Goal: Entertainment & Leisure: Consume media (video, audio)

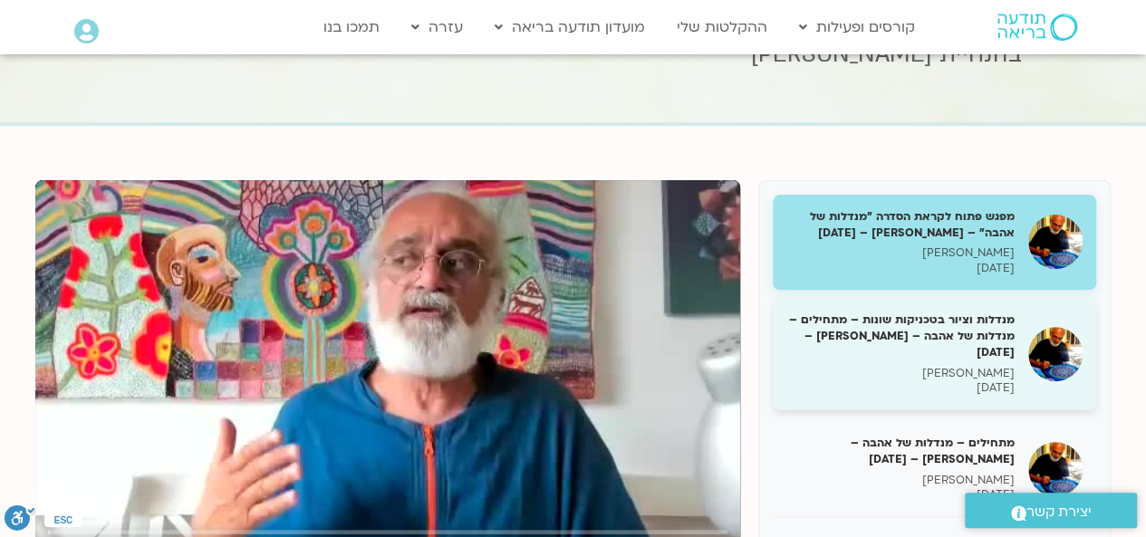
click at [952, 331] on h5 "מנדלות וציור בטכניקות שונות – מתחילים – מנדלות של אהבה – [PERSON_NAME] – [DATE]" at bounding box center [900, 337] width 228 height 50
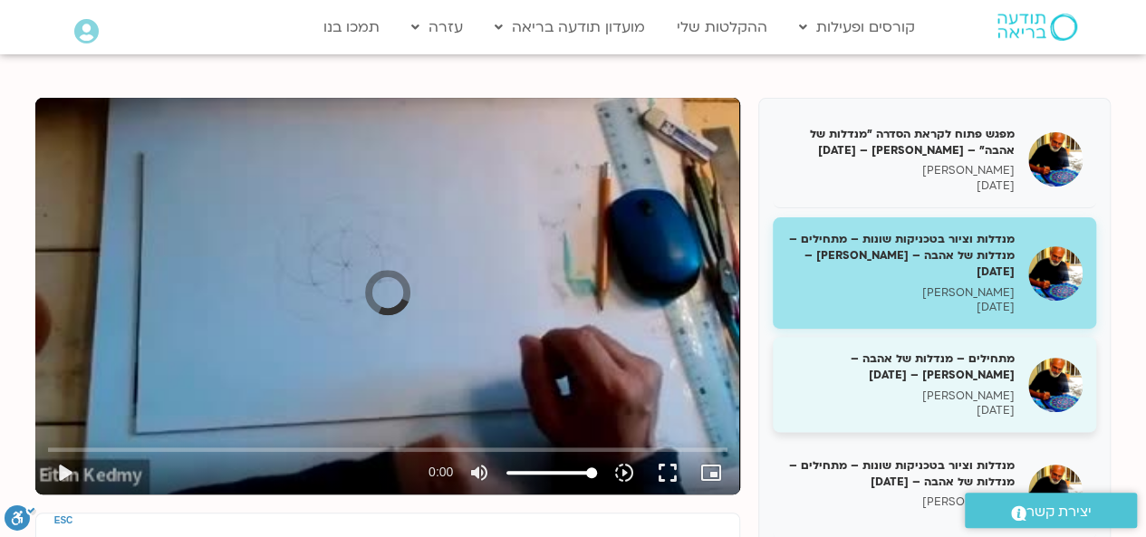
scroll to position [200, 0]
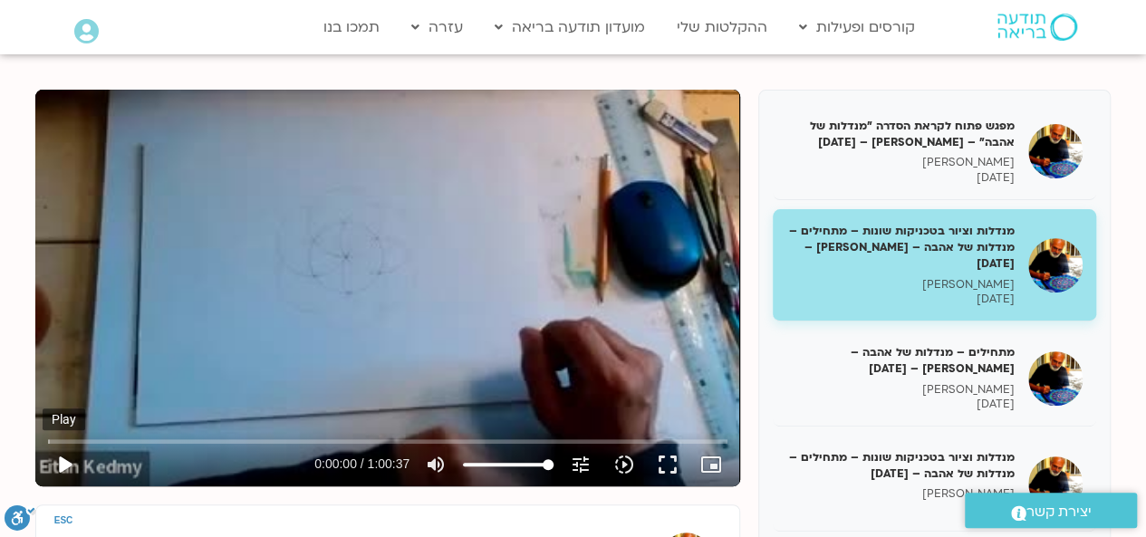
click at [62, 462] on button "play_arrow" at bounding box center [64, 464] width 43 height 43
click at [677, 459] on button "fullscreen" at bounding box center [667, 464] width 43 height 43
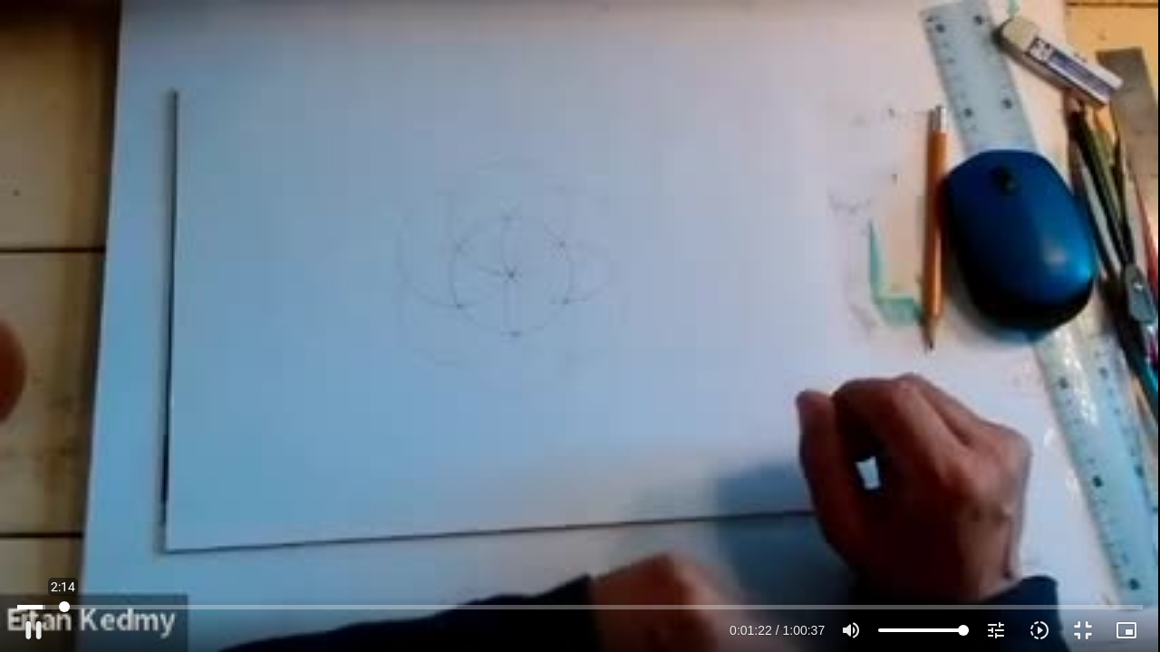
click at [63, 536] on input "Seek" at bounding box center [579, 607] width 1125 height 11
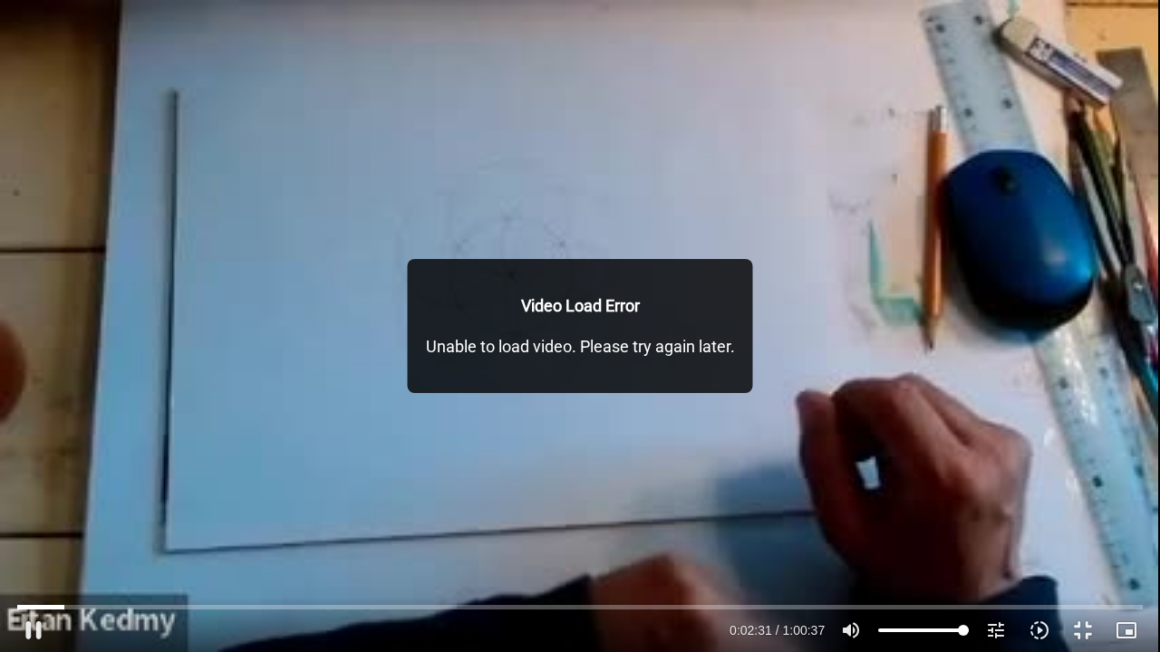
click at [145, 491] on div "Skip Ad 3:57 pause 0:02:31 / 1:00:37 volume_up Mute tune Resolution Auto 240p s…" at bounding box center [580, 326] width 1160 height 652
click at [107, 536] on input "Seek" at bounding box center [579, 607] width 1125 height 11
click at [143, 432] on div "Skip Ad 4:38 play_arrow 0:04:37 / 1:00:37 volume_up Mute tune Resolution Auto 2…" at bounding box center [580, 326] width 1160 height 652
click at [256, 439] on div "Skip Ad 4:38 pause 0:04:43 / 1:00:37 volume_up Mute tune Resolution Auto 240p s…" at bounding box center [580, 326] width 1160 height 652
click at [256, 440] on div "Skip Ad 4:38 play_arrow 0:04:43 / 1:00:37 volume_up Mute tune Resolution Auto 2…" at bounding box center [580, 326] width 1160 height 652
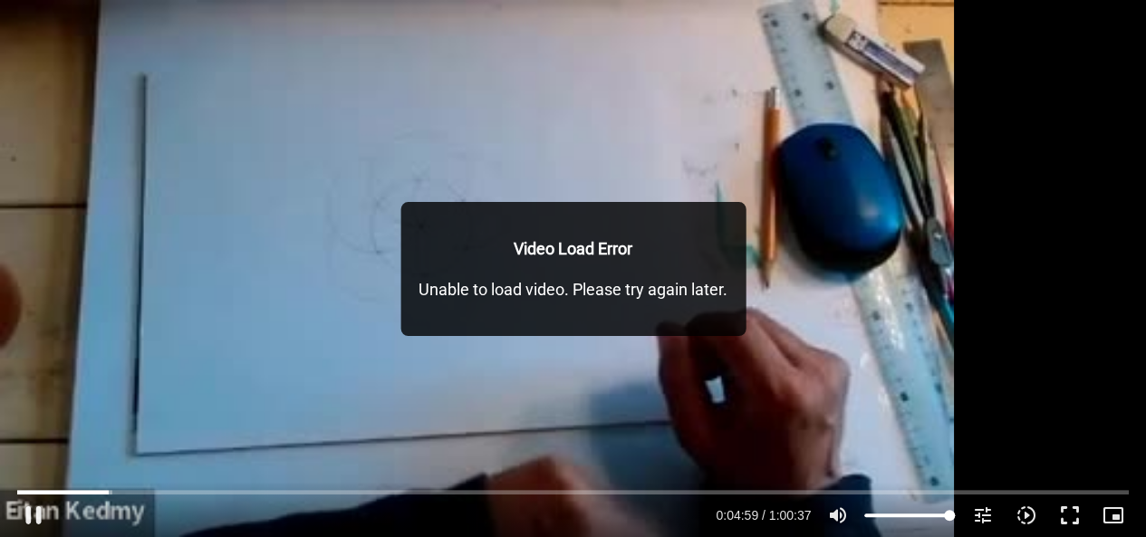
type input "300.054718"
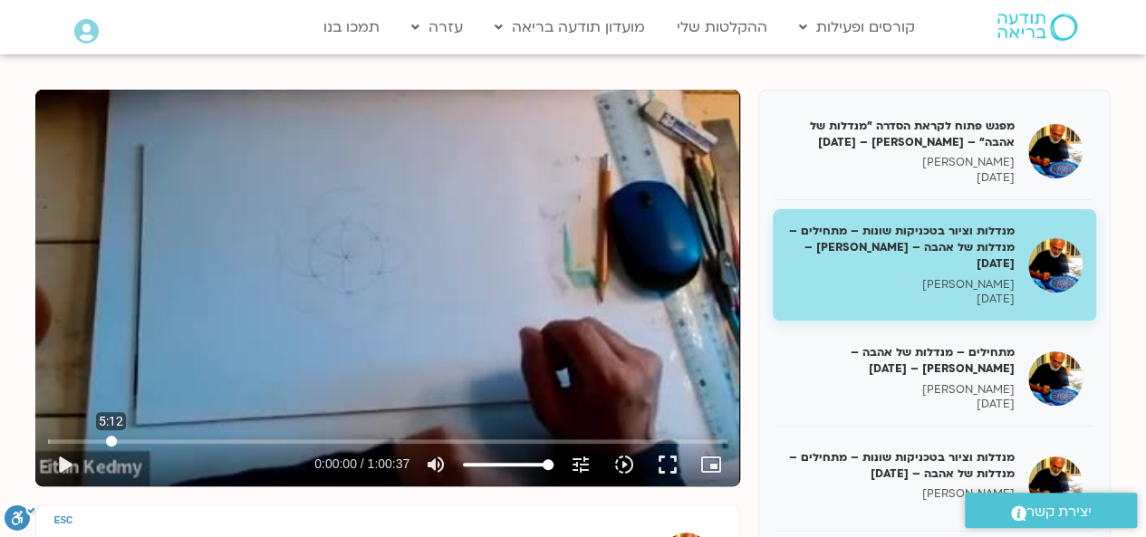
click at [111, 442] on input "Seek" at bounding box center [387, 441] width 679 height 11
click at [56, 465] on button "play_arrow" at bounding box center [64, 464] width 43 height 43
click at [676, 461] on button "fullscreen" at bounding box center [667, 464] width 43 height 43
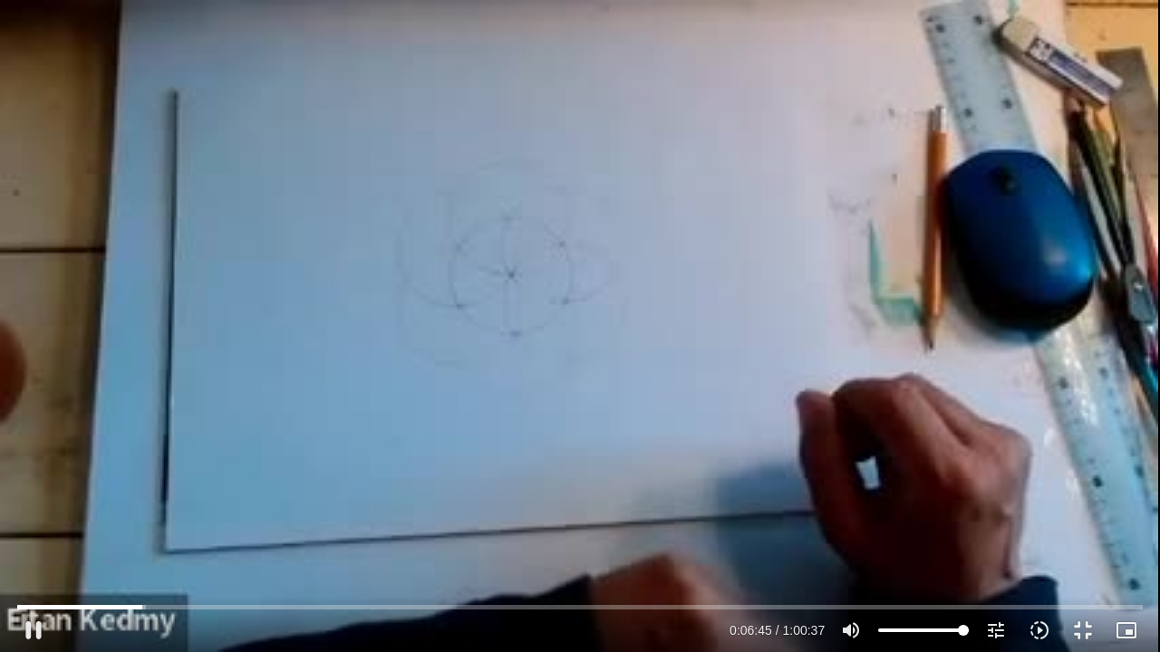
click at [301, 355] on div "Skip Ad 3:19 pause 0:06:45 / 1:00:37 volume_up Mute tune Resolution Auto 240p s…" at bounding box center [580, 326] width 1160 height 652
click at [301, 355] on div "Skip Ad 3:19 play_arrow 0:06:45 / 1:00:37 volume_up Mute tune Resolution Auto 2…" at bounding box center [580, 326] width 1160 height 652
click at [252, 357] on div "Skip Ad 3:19 pause 0:10:40 / 1:00:37 volume_up Mute tune Resolution Auto 240p s…" at bounding box center [580, 326] width 1160 height 652
click at [351, 177] on div "Skip Ad 3:19 play_arrow 0:10:40 / 1:00:37 volume_up Mute tune Resolution Auto 2…" at bounding box center [580, 326] width 1160 height 652
click at [123, 536] on input "Seek" at bounding box center [579, 607] width 1125 height 11
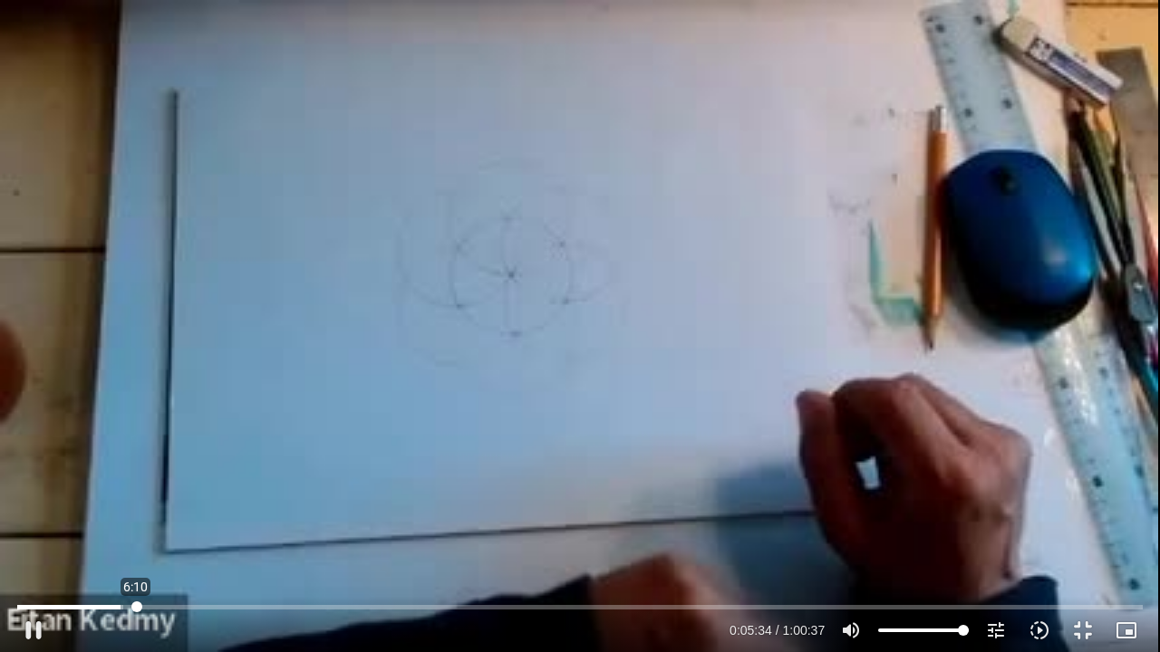
click at [136, 536] on input "Seek" at bounding box center [579, 607] width 1125 height 11
click at [144, 536] on input "Seek" at bounding box center [579, 607] width 1125 height 11
click at [161, 536] on input "Seek" at bounding box center [579, 607] width 1125 height 11
click at [155, 536] on input "Seek" at bounding box center [579, 607] width 1125 height 11
click at [179, 495] on div "Skip Ad 7:12 pause 0:07:15 / 1:00:37 volume_up Mute tune Resolution Auto 240p s…" at bounding box center [580, 326] width 1160 height 652
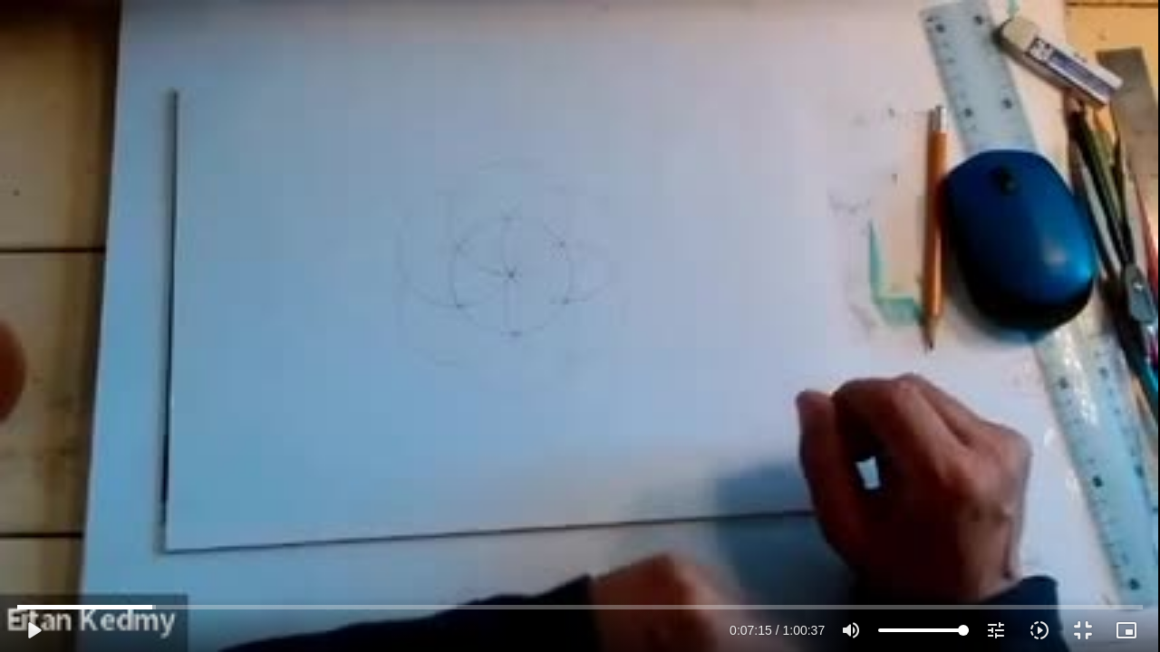
click at [308, 410] on div "Skip Ad 7:12 play_arrow 0:07:15 / 1:00:37 volume_up Mute tune Resolution Auto 2…" at bounding box center [580, 326] width 1160 height 652
click at [149, 536] on input "Seek" at bounding box center [579, 607] width 1125 height 11
click at [342, 536] on input "Seek" at bounding box center [579, 607] width 1125 height 11
click at [352, 536] on input "Seek" at bounding box center [579, 607] width 1125 height 11
click at [381, 527] on div "Skip Ad 18:26 pause 0:20:08 / 1:00:37 volume_up Mute tune Resolution Auto 240p …" at bounding box center [580, 326] width 1160 height 652
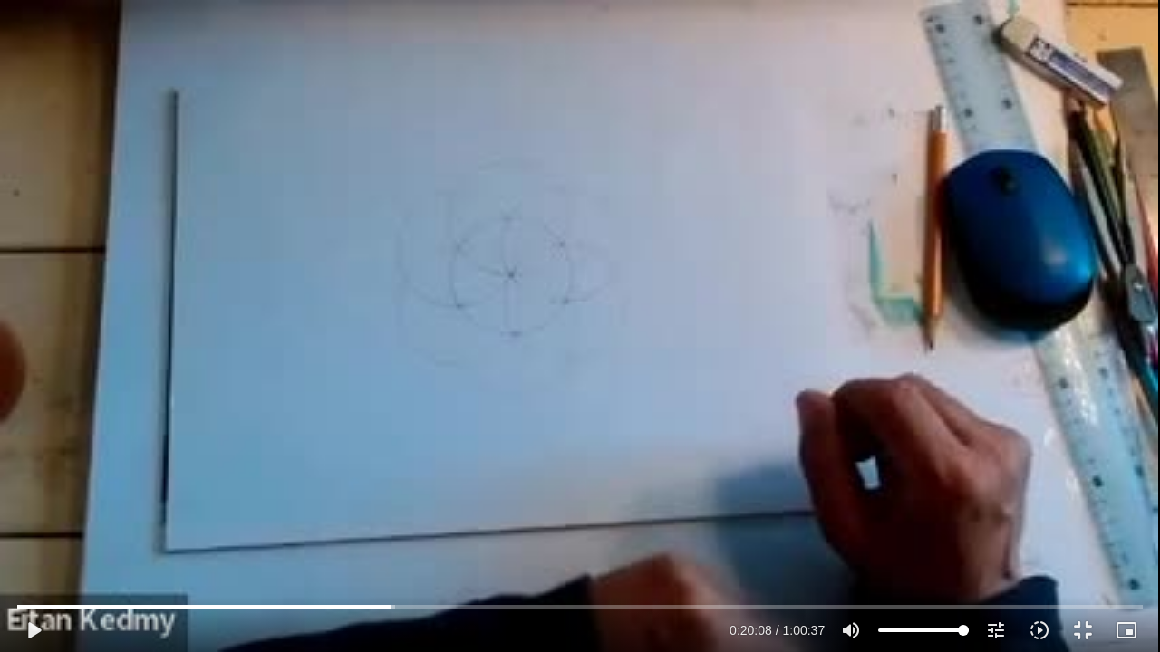
click at [381, 529] on div "Skip Ad 18:26 play_arrow 0:20:08 / 1:00:37 volume_up Mute tune Resolution Auto …" at bounding box center [580, 326] width 1160 height 652
click at [523, 536] on input "Seek" at bounding box center [579, 607] width 1125 height 11
click at [528, 536] on input "Seek" at bounding box center [579, 607] width 1125 height 11
click at [562, 475] on div "Skip Ad 27:27 pause 0:27:36 / 1:00:37 volume_up Mute tune Resolution Auto 240p …" at bounding box center [580, 326] width 1160 height 652
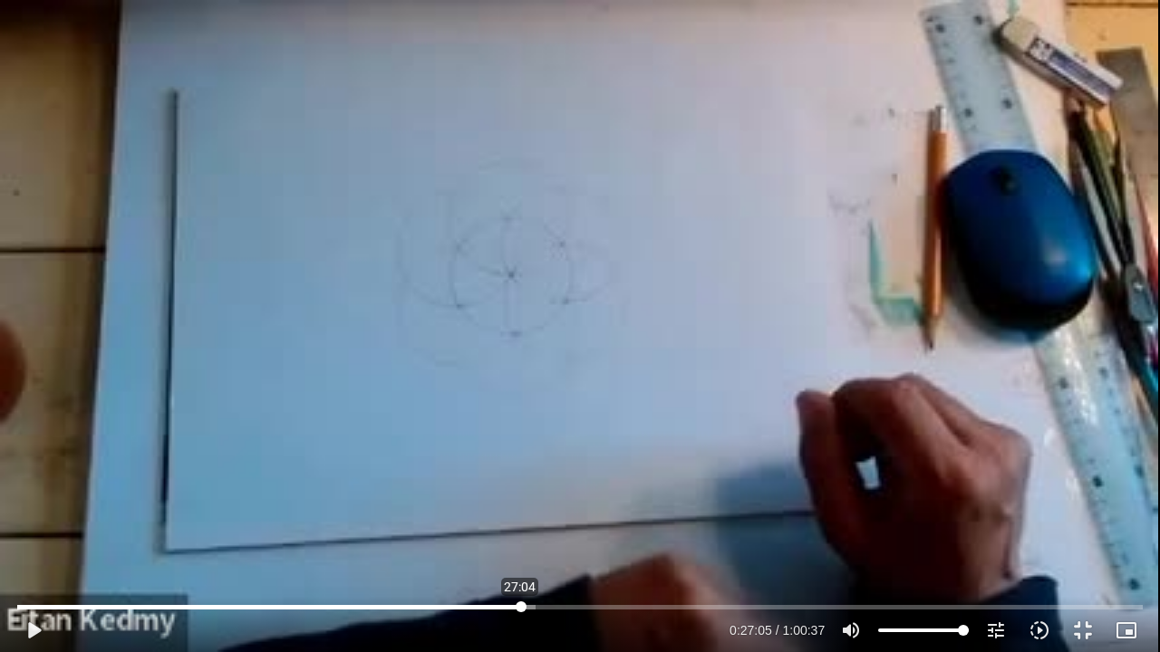
click at [520, 536] on input "Seek" at bounding box center [579, 607] width 1125 height 11
click at [535, 536] on div "Skip Ad 27:07 play_arrow 0:27:05 / 1:00:37 volume_up Mute tune Resolution Auto …" at bounding box center [580, 326] width 1160 height 652
click at [558, 487] on div "Skip Ad 27:07 pause 0:27:32 / 1:00:37 volume_up Mute tune Resolution Auto 240p …" at bounding box center [580, 326] width 1160 height 652
click at [558, 487] on div "Skip Ad 27:07 play_arrow 0:27:32 / 1:00:37 volume_up Mute tune Resolution Auto …" at bounding box center [580, 326] width 1160 height 652
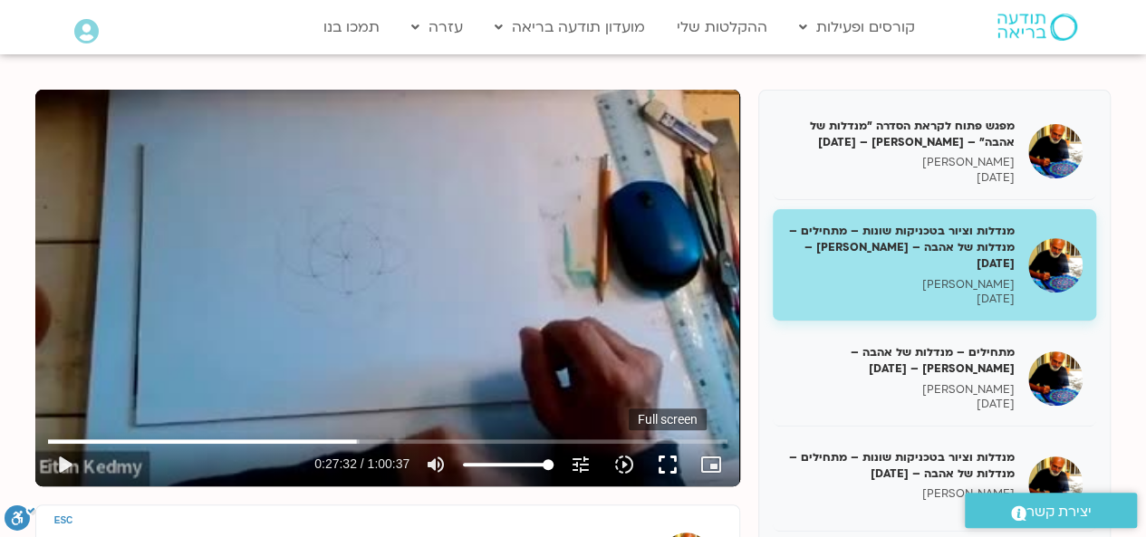
click at [670, 476] on button "fullscreen" at bounding box center [667, 464] width 43 height 43
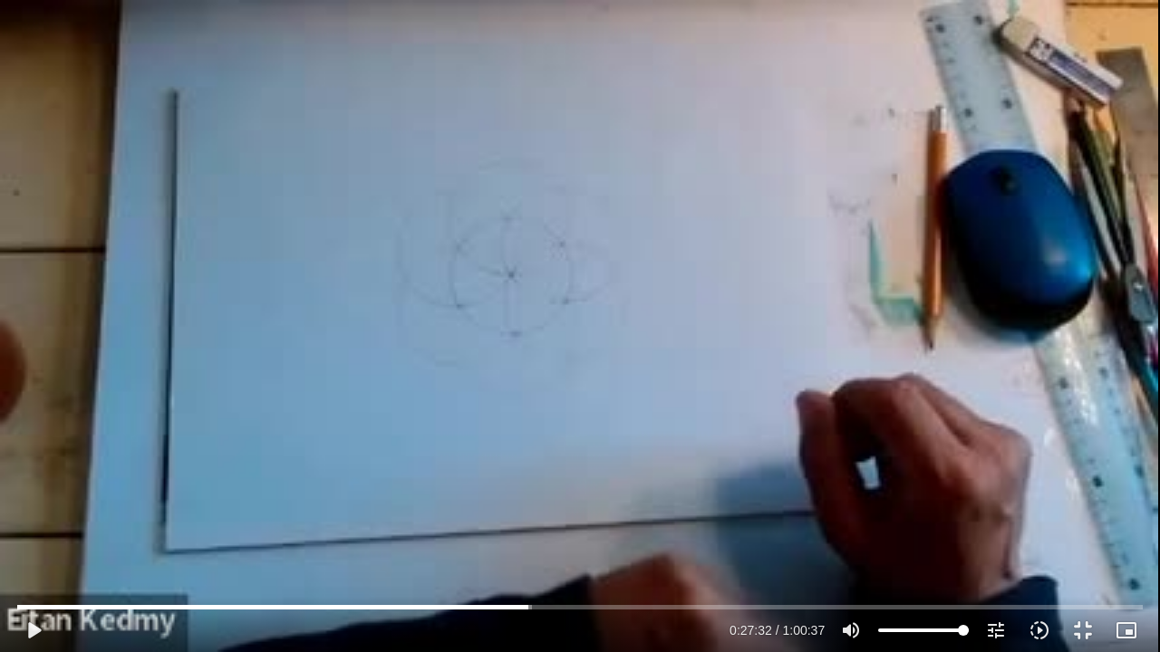
click at [526, 381] on div "Skip Ad 50:41 play_arrow 0:27:32 / 1:00:37 volume_up Mute tune Resolution Auto …" at bounding box center [580, 326] width 1160 height 652
click at [569, 355] on div "Skip Ad 50:41 pause 0:27:42 / 1:00:37 volume_up Mute tune Resolution Auto 240p …" at bounding box center [580, 326] width 1160 height 652
click at [569, 355] on div "Skip Ad 50:41 play_arrow 0:27:42 / 1:00:37 volume_up Mute tune Resolution Auto …" at bounding box center [580, 326] width 1160 height 652
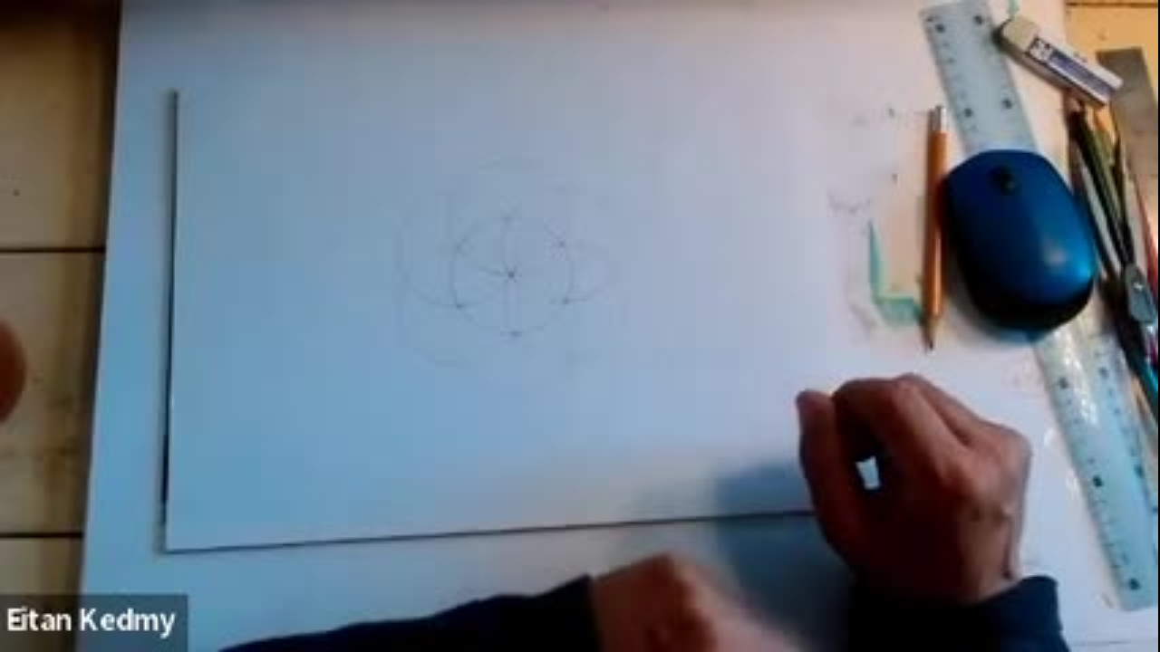
click at [489, 277] on div "Skip Ad 50:41 pause 0:27:45 / 1:00:37 volume_up Mute tune Resolution Auto 240p …" at bounding box center [580, 326] width 1160 height 652
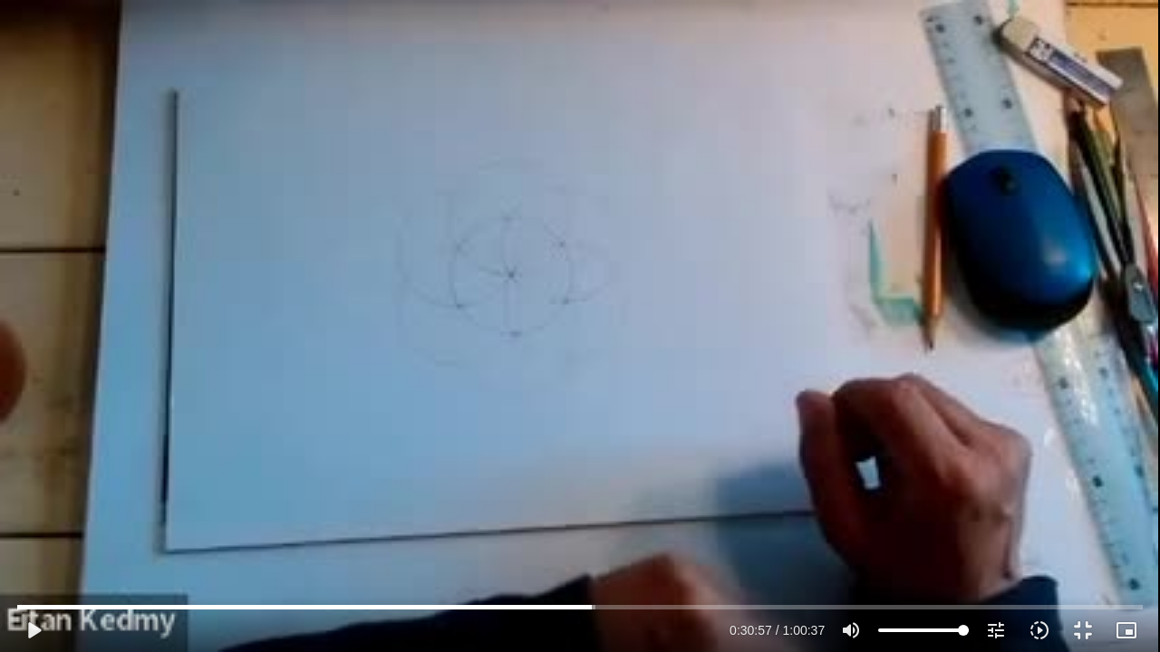
click at [491, 275] on div "Skip Ad 50:41 play_arrow 0:30:57 / 1:00:37 volume_up Mute tune Resolution Auto …" at bounding box center [580, 326] width 1160 height 652
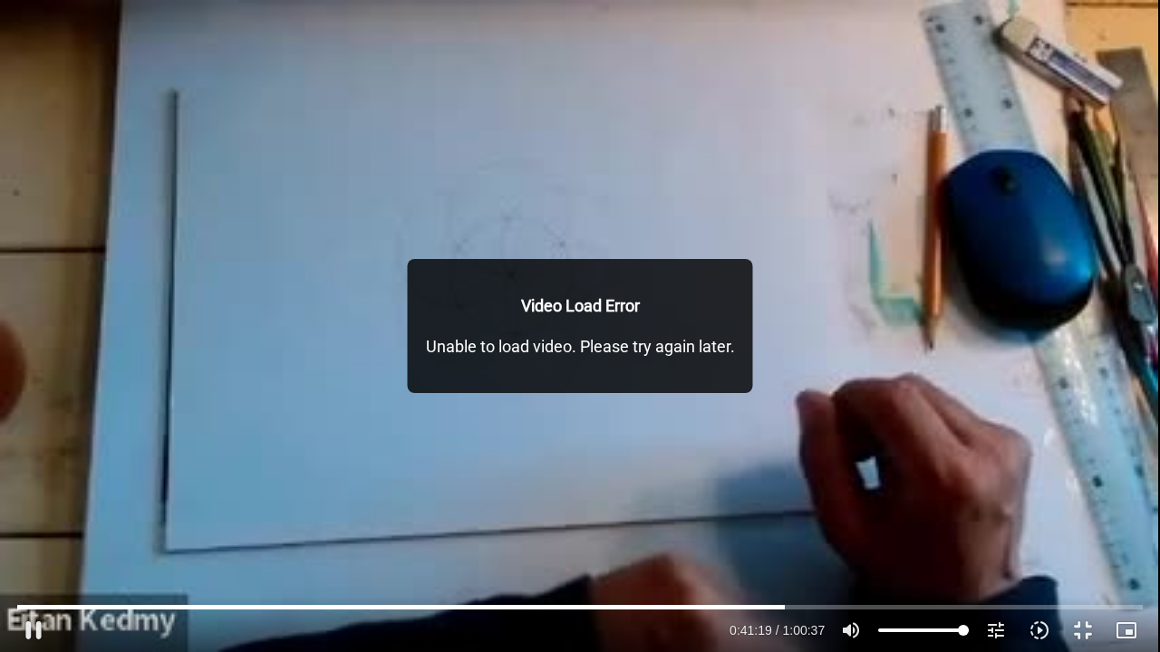
click at [748, 423] on div "Skip Ad 41:21 pause 0:41:19 / 1:00:37 volume_up Mute tune Resolution Auto 240p …" at bounding box center [580, 326] width 1160 height 652
type input "2479.98401"
click at [30, 536] on button "play_arrow" at bounding box center [33, 630] width 43 height 43
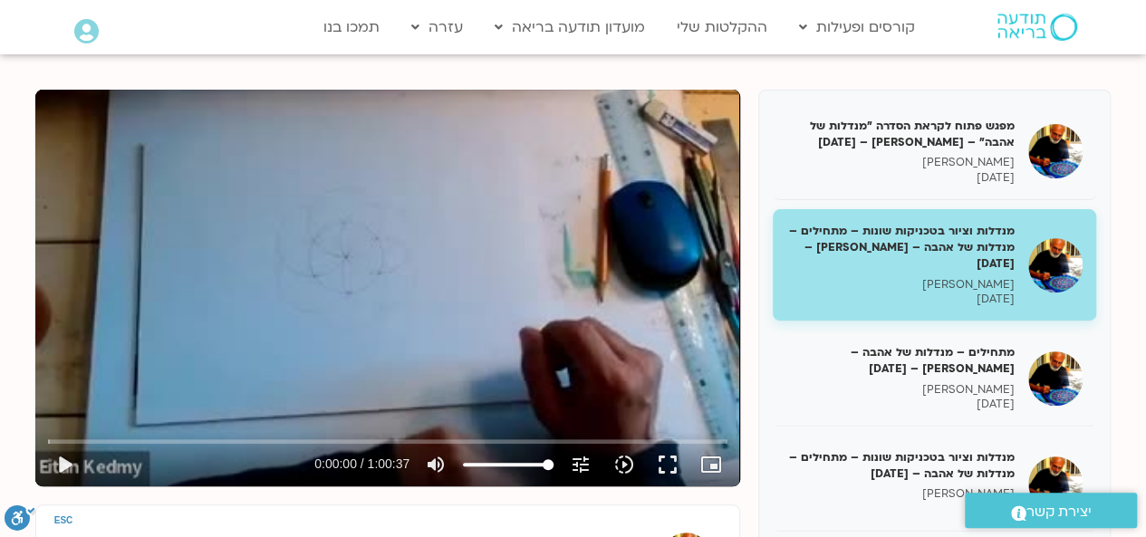
click at [560, 253] on div "Skip Ad play_arrow 0:00:00 / 1:00:37 volume_up Mute tune Resolution Auto 240p s…" at bounding box center [387, 288] width 705 height 397
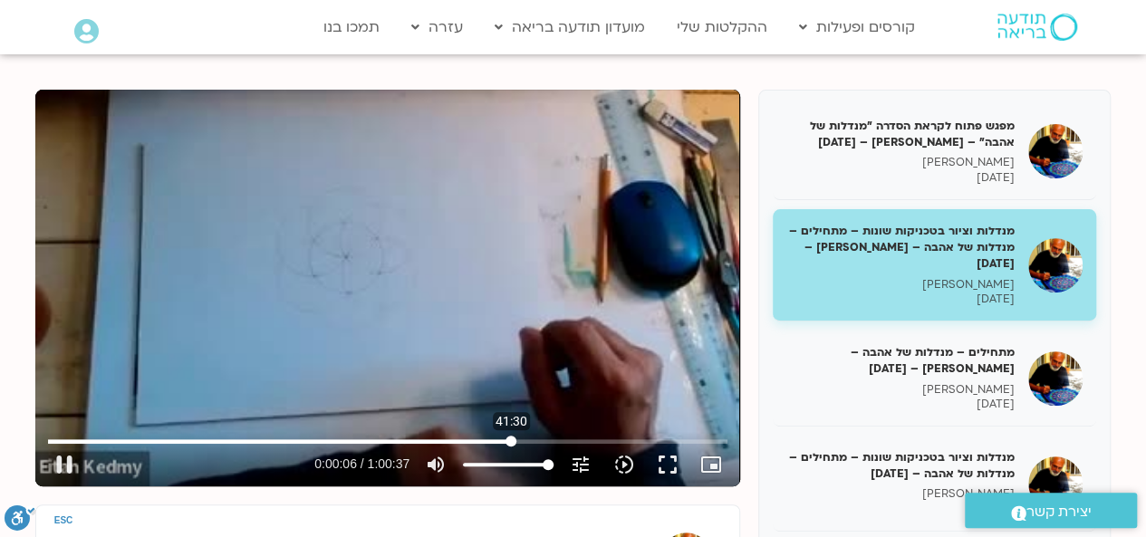
click at [511, 444] on input "Seek" at bounding box center [387, 441] width 679 height 11
click at [669, 466] on button "fullscreen" at bounding box center [667, 464] width 43 height 43
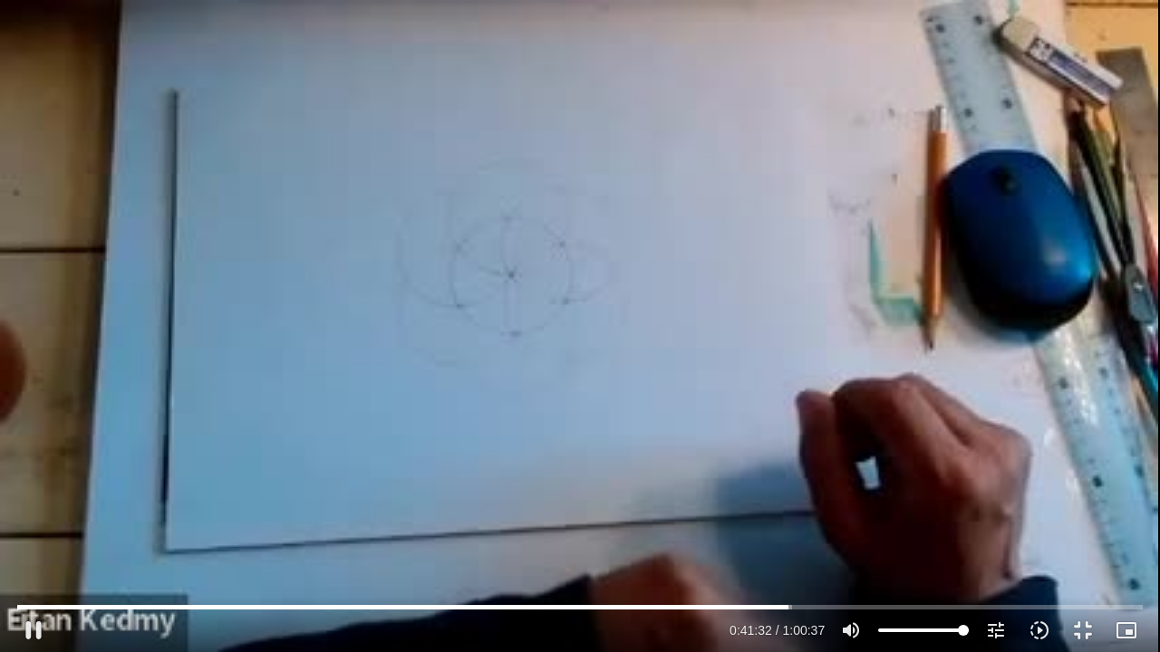
click at [661, 361] on div "Skip Ad 59:19 pause 0:41:32 / 1:00:37 volume_up Mute tune Resolution Auto 240p …" at bounding box center [580, 326] width 1160 height 652
click at [38, 536] on button "play_arrow" at bounding box center [33, 630] width 43 height 43
click at [178, 475] on div "Skip Ad 1:44 pause 0:45:18 / 1:00:37 volume_up Mute tune Resolution Auto 240p s…" at bounding box center [580, 326] width 1160 height 652
click at [225, 416] on div "Skip Ad 1:44 play_arrow 0:45:18 / 1:00:37 volume_up Mute tune Resolution Auto 2…" at bounding box center [580, 326] width 1160 height 652
click at [277, 409] on div "Skip Ad 1:44 pause 0:46:24 / 1:00:37 volume_up Mute tune Resolution Auto 240p s…" at bounding box center [580, 326] width 1160 height 652
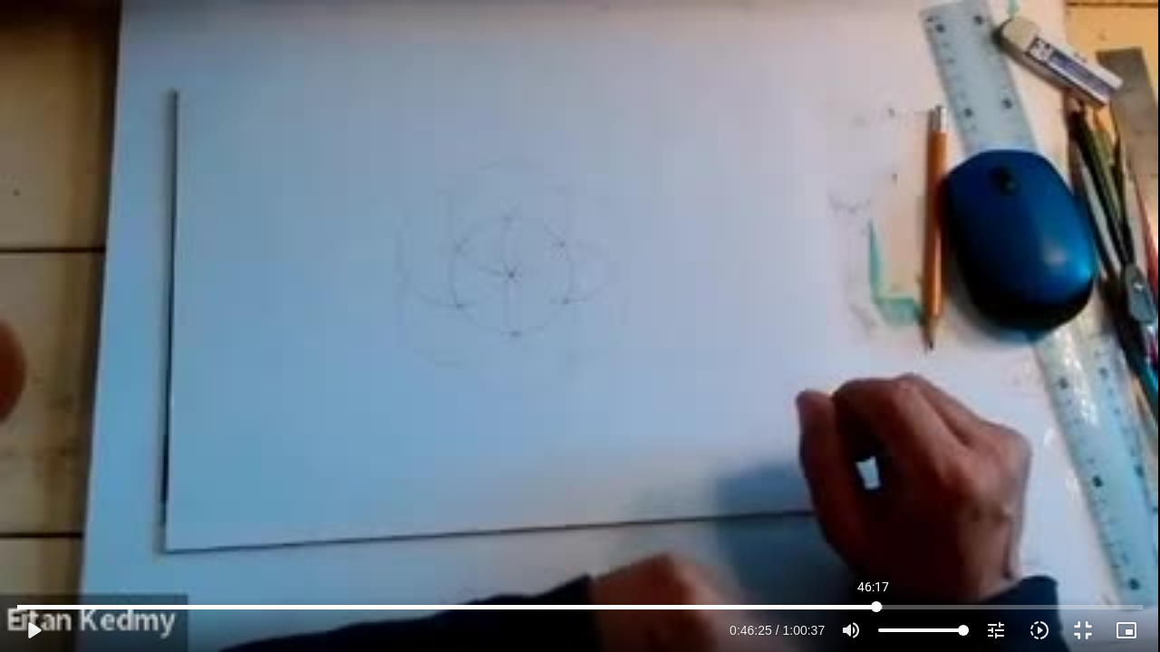
click at [873, 536] on input "Seek" at bounding box center [579, 607] width 1125 height 11
click at [878, 536] on div "Skip Ad 46:14 play_arrow 0:46:25 / 1:00:37 volume_up Mute tune Resolution Auto …" at bounding box center [580, 326] width 1160 height 652
click at [872, 536] on input "Seek" at bounding box center [579, 607] width 1125 height 11
click at [868, 536] on input "Seek" at bounding box center [579, 607] width 1125 height 11
click at [890, 486] on div "Skip Ad 45:59 pause 0:46:14 / 1:00:37 volume_up Mute tune Resolution Auto 240p …" at bounding box center [580, 326] width 1160 height 652
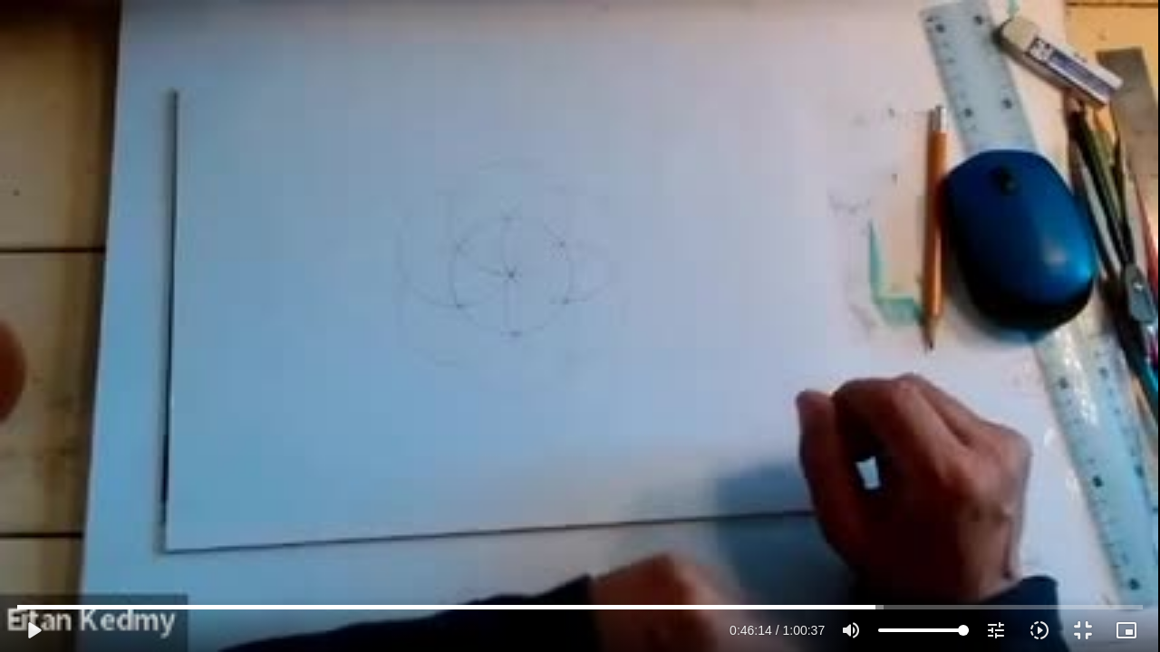
click at [890, 486] on div "Skip Ad 45:59 play_arrow 0:46:14 / 1:00:37 volume_up Mute tune Resolution Auto …" at bounding box center [580, 326] width 1160 height 652
click at [885, 449] on div "Skip Ad 45:59 pause 0:46:17 / 1:00:37 volume_up Mute tune Resolution Auto 240p …" at bounding box center [580, 326] width 1160 height 652
click at [885, 449] on div "Skip Ad 45:59 play_arrow 0:46:17 / 1:00:37 volume_up Mute tune Resolution Auto …" at bounding box center [580, 326] width 1160 height 652
click at [897, 321] on div "Skip Ad 45:59 pause 0:46:23 / 1:00:37 volume_up Mute tune Resolution Auto 240p …" at bounding box center [580, 326] width 1160 height 652
click at [897, 321] on div "Skip Ad 45:59 play_arrow 0:46:23 / 1:00:37 volume_up Mute tune Resolution Auto …" at bounding box center [580, 326] width 1160 height 652
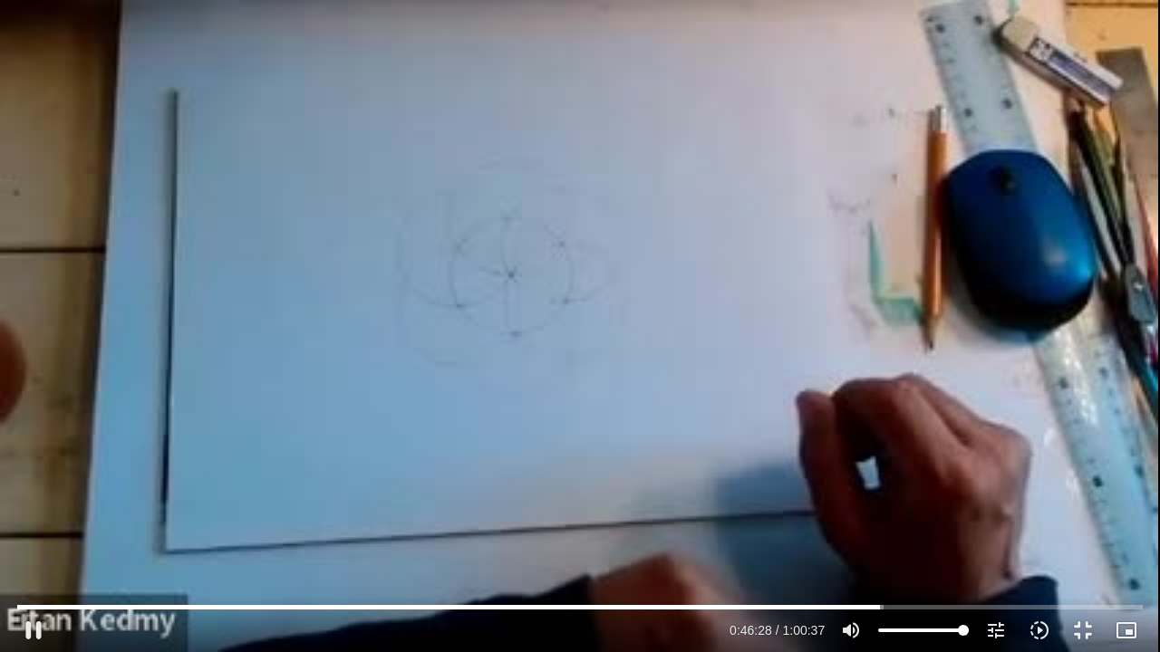
click at [895, 302] on div "Skip Ad 45:59 pause 0:46:28 / 1:00:37 volume_up Mute tune Resolution Auto 240p …" at bounding box center [580, 326] width 1160 height 652
click at [894, 302] on div "Skip Ad 45:59 play_arrow 0:46:28 / 1:00:37 volume_up Mute tune Resolution Auto …" at bounding box center [580, 326] width 1160 height 652
click at [894, 305] on div "Skip Ad 45:59 pause 0:46:31 / 1:00:37 volume_up Mute tune Resolution Auto 240p …" at bounding box center [580, 326] width 1160 height 652
click at [892, 304] on div "Skip Ad 45:59 play_arrow 0:46:32 / 1:00:37 volume_up Mute tune Resolution Auto …" at bounding box center [580, 326] width 1160 height 652
click at [870, 326] on div "Skip Ad 45:59 pause 0:46:35 / 1:00:37 volume_up Mute tune Resolution Auto 240p …" at bounding box center [580, 326] width 1160 height 652
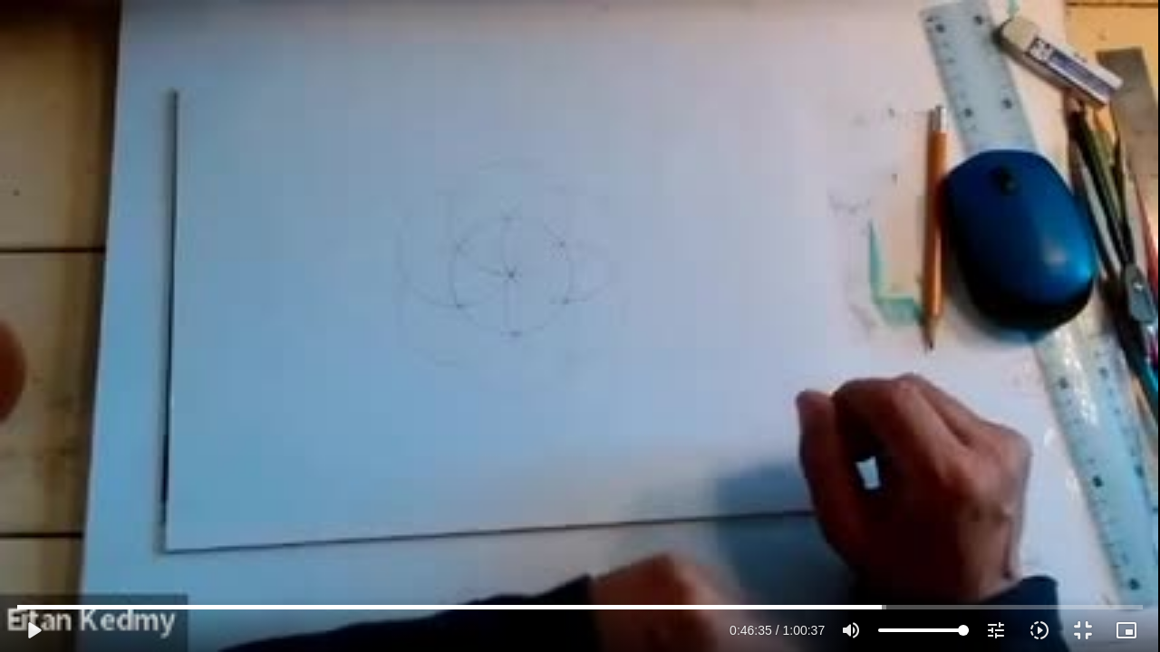
click at [870, 326] on div "Skip Ad 45:59 play_arrow 0:46:35 / 1:00:37 volume_up Mute tune Resolution Auto …" at bounding box center [580, 326] width 1160 height 652
click at [790, 336] on div "Skip Ad 45:59 pause 0:46:36 / 1:00:37 volume_up Mute tune Resolution Auto 240p …" at bounding box center [580, 326] width 1160 height 652
click at [556, 282] on div "Skip Ad 45:59 play_arrow 0:46:36 / 1:00:37 volume_up Mute tune Resolution Auto …" at bounding box center [580, 326] width 1160 height 652
click at [556, 282] on div "Skip Ad 45:59 pause 0:46:37 / 1:00:37 volume_up Mute tune Resolution Auto 240p …" at bounding box center [580, 326] width 1160 height 652
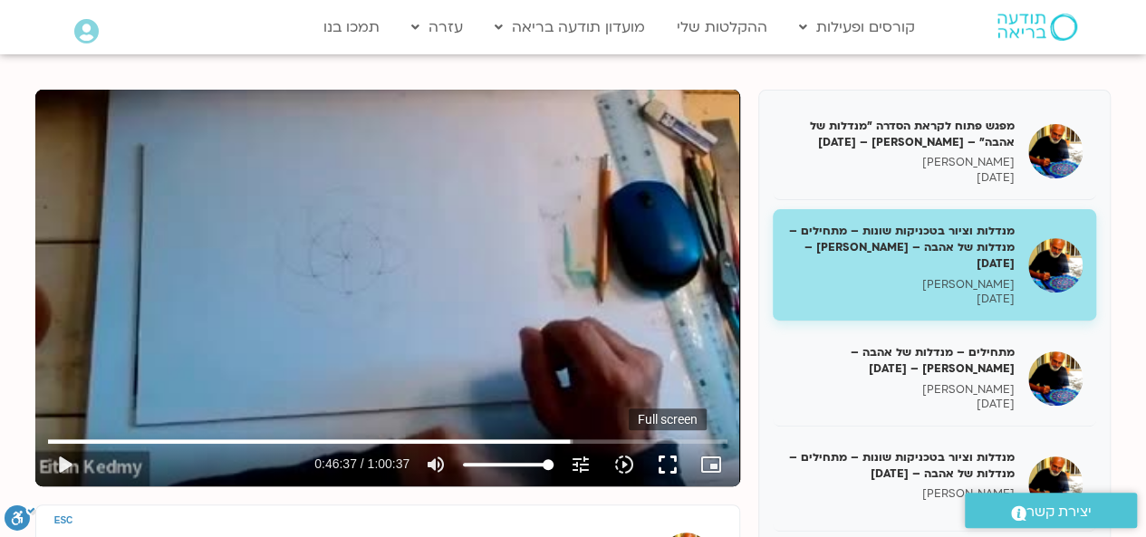
click at [668, 465] on button "fullscreen" at bounding box center [667, 464] width 43 height 43
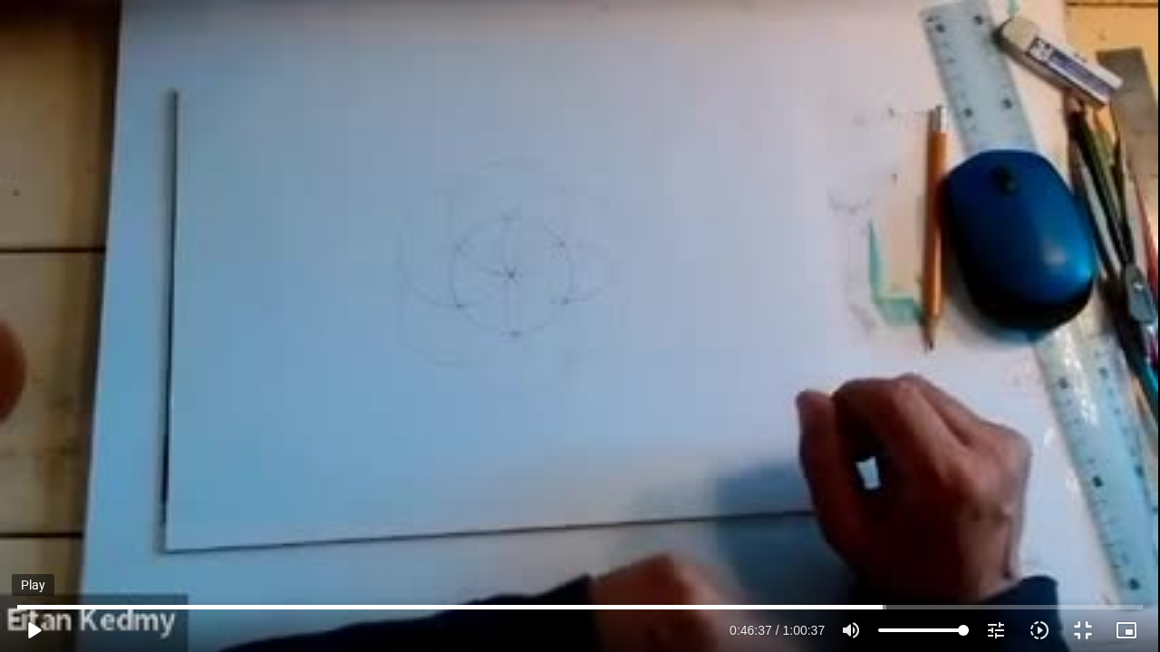
click at [28, 536] on button "play_arrow" at bounding box center [33, 630] width 43 height 43
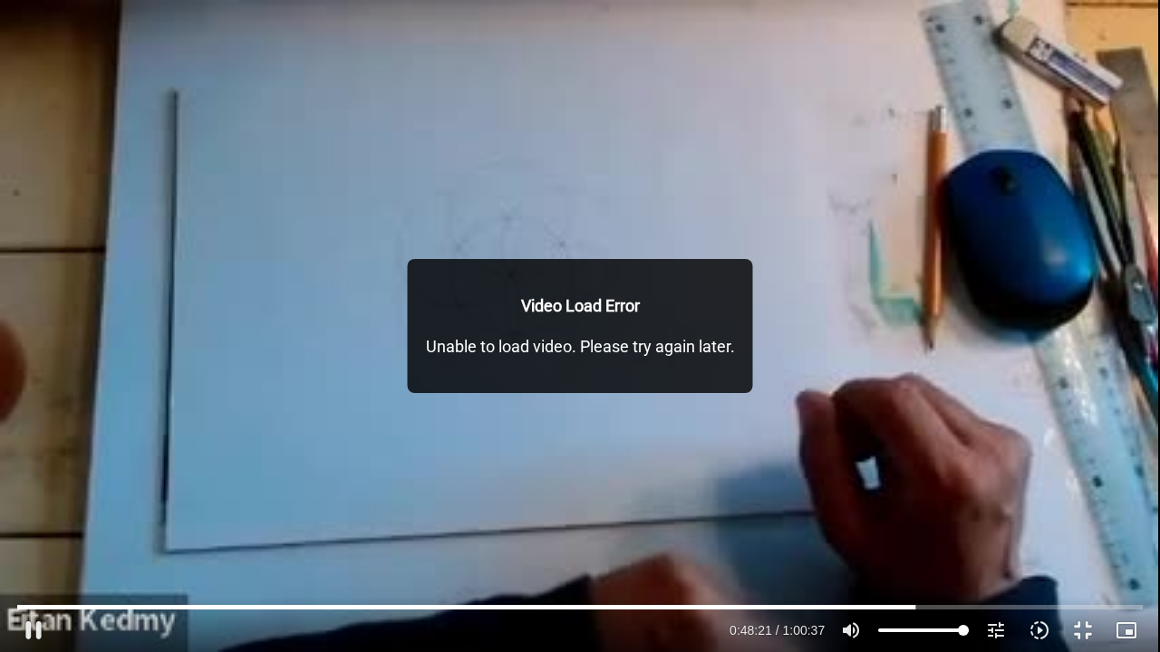
click at [386, 210] on div "Skip Ad 1:20 pause 0:48:21 / 1:00:37 volume_up Mute tune Resolution Auto 240p s…" at bounding box center [580, 326] width 1160 height 652
click at [386, 208] on div "Skip Ad 1:20 play_arrow 0:48:21 / 1:00:37 volume_up Mute tune Resolution Auto 2…" at bounding box center [580, 326] width 1160 height 652
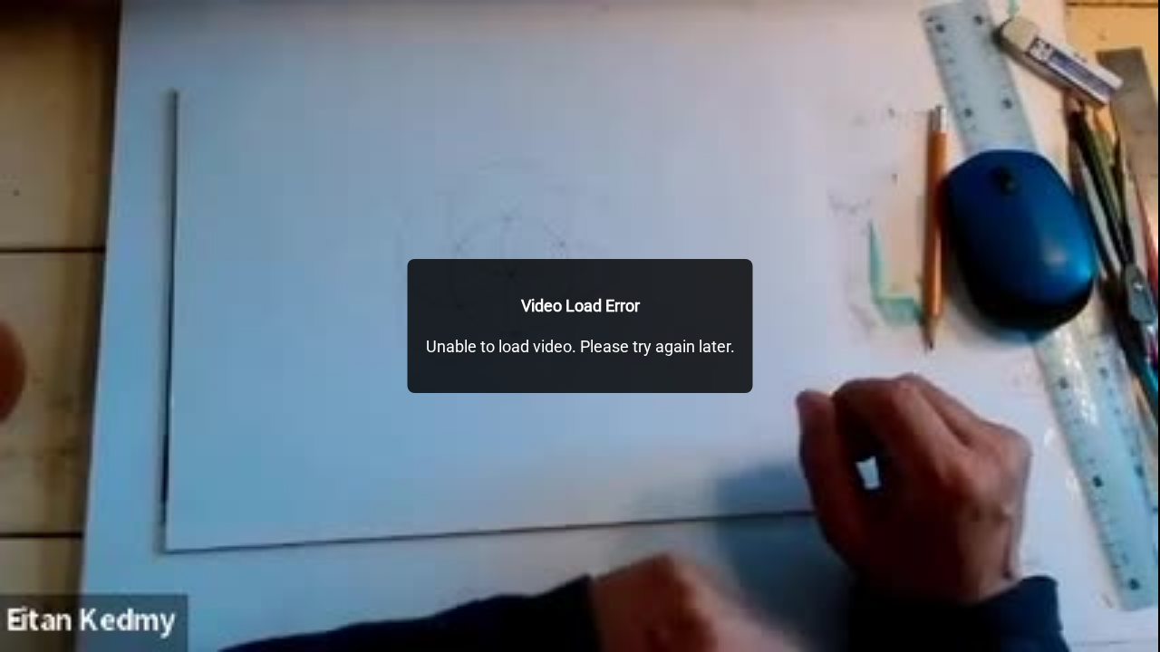
type input "2903.905993"
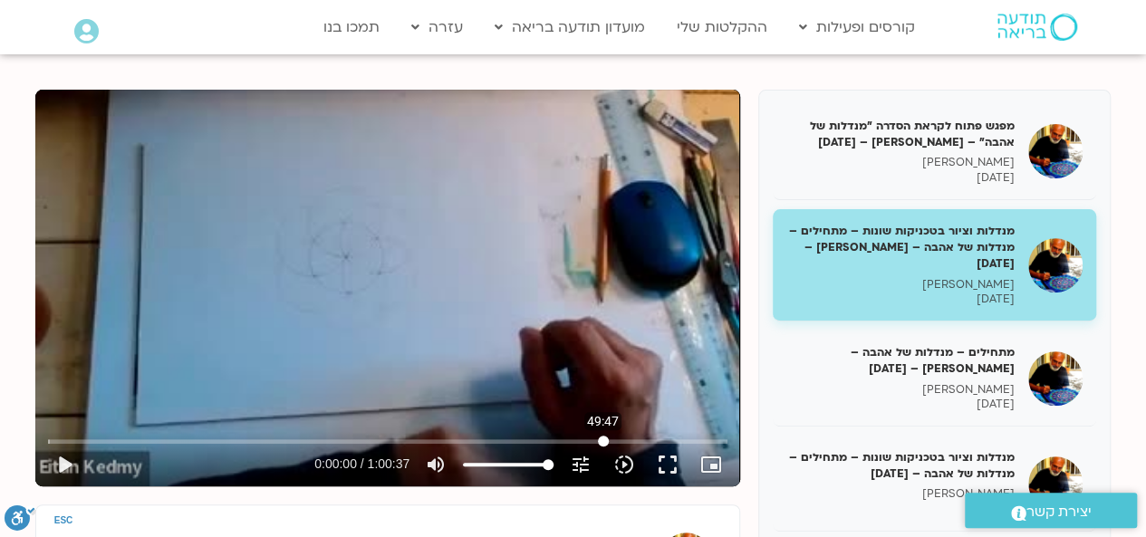
click at [602, 443] on input "Seek" at bounding box center [387, 441] width 679 height 11
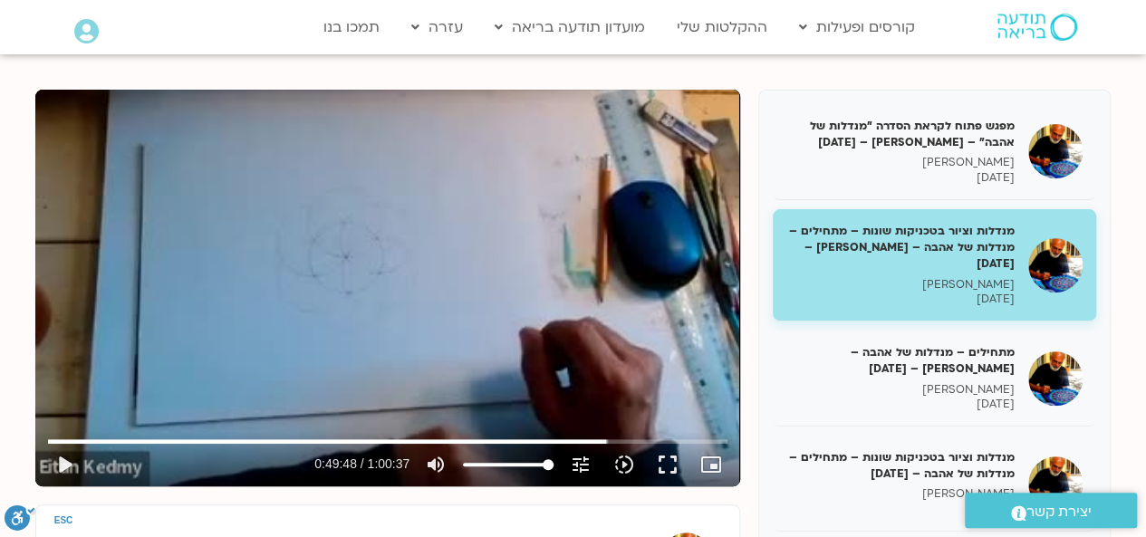
click at [600, 271] on div "Skip Ad 50:22 play_arrow 0:49:48 / 1:00:37 volume_up Mute tune Resolution Auto …" at bounding box center [387, 288] width 705 height 397
click at [672, 463] on button "fullscreen" at bounding box center [667, 464] width 43 height 43
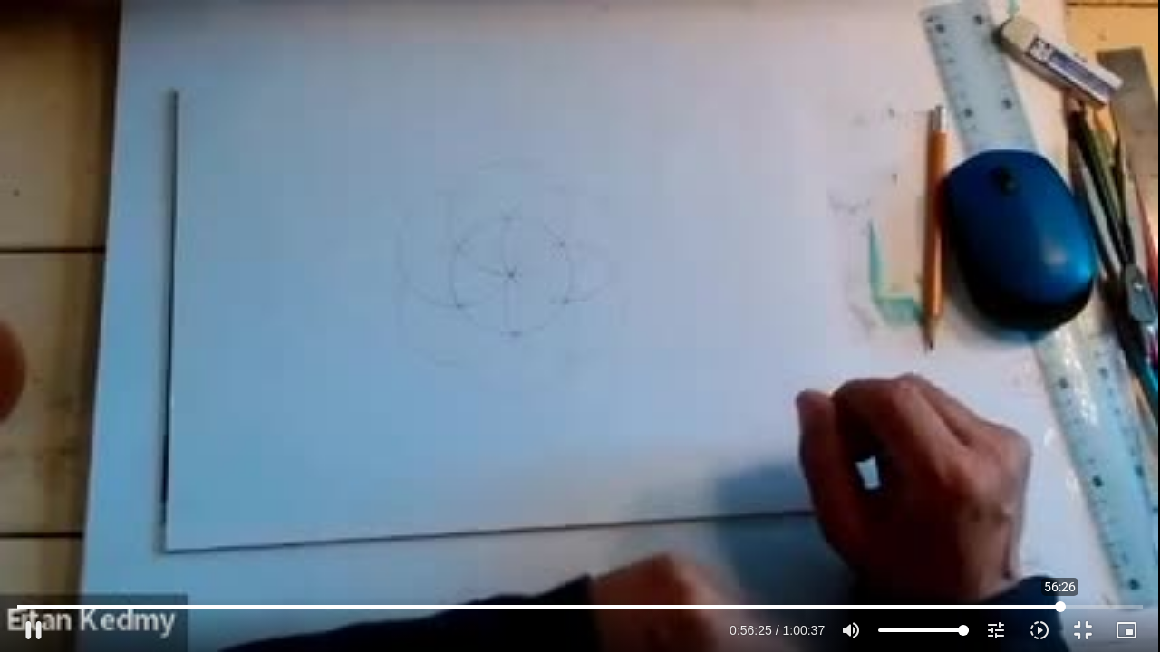
click at [1060, 536] on input "Seek" at bounding box center [579, 607] width 1125 height 11
click at [1050, 536] on div "Skip Ad 56:26 pause 0:56:27 / 1:00:37 volume_up Mute tune Resolution Auto 240p …" at bounding box center [580, 326] width 1160 height 652
click at [1061, 391] on div "Skip Ad 56:26 play_arrow 0:56:27 / 1:00:37 volume_up Mute tune Resolution Auto …" at bounding box center [580, 326] width 1160 height 652
click at [1073, 536] on input "Seek" at bounding box center [579, 607] width 1125 height 11
click at [1118, 536] on input "Seek" at bounding box center [579, 607] width 1125 height 11
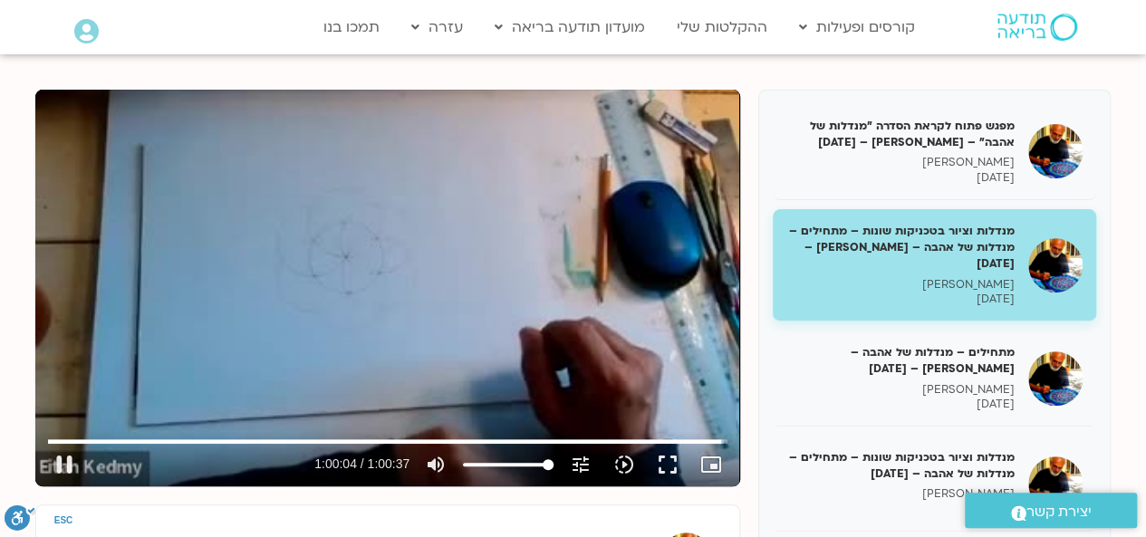
click at [616, 221] on div "Skip Ad 1:00:16 pause 1:00:04 / 1:00:37 volume_up Mute tune Resolution Auto 240…" at bounding box center [387, 288] width 705 height 397
type input "3604.593328"
